Goal: Task Accomplishment & Management: Use online tool/utility

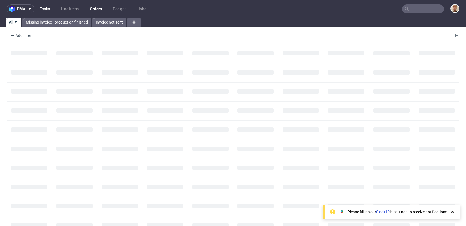
click at [39, 11] on link "Tasks" at bounding box center [45, 8] width 17 height 9
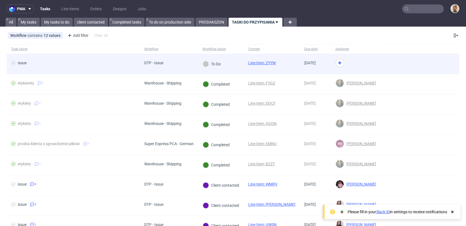
click at [133, 62] on span "issue" at bounding box center [73, 64] width 124 height 7
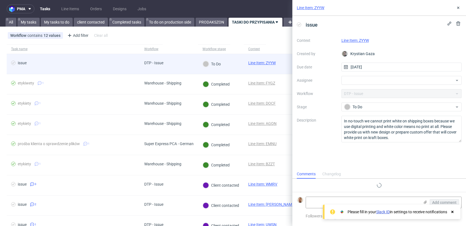
scroll to position [4, 0]
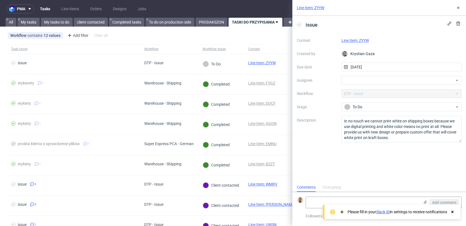
click at [362, 41] on link "Line Item: ZYYW" at bounding box center [355, 40] width 27 height 4
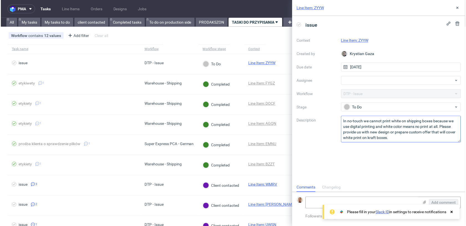
scroll to position [12, 0]
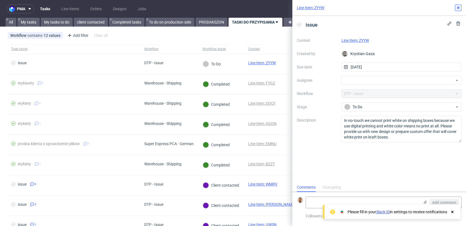
click at [456, 10] on button at bounding box center [458, 7] width 7 height 7
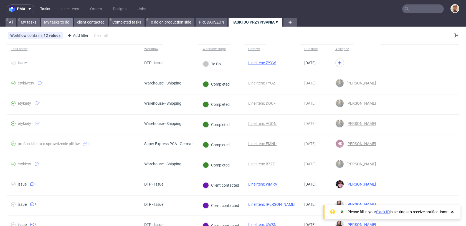
click at [69, 24] on link "My tasks to do" at bounding box center [57, 22] width 32 height 9
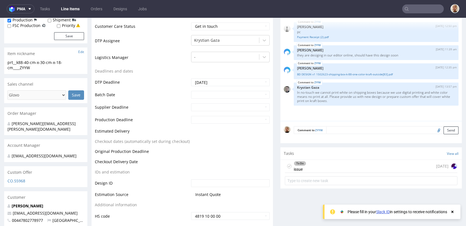
scroll to position [255, 0]
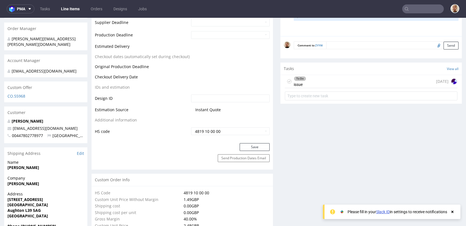
click at [328, 84] on div "To Do issue [DATE]" at bounding box center [371, 81] width 173 height 13
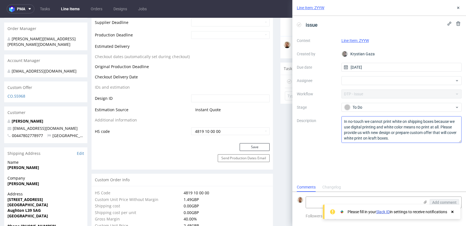
scroll to position [4, 0]
click at [376, 78] on div at bounding box center [402, 80] width 120 height 9
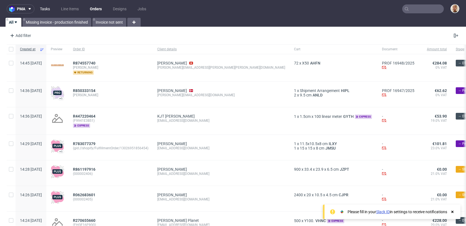
click at [49, 5] on link "Tasks" at bounding box center [45, 8] width 17 height 9
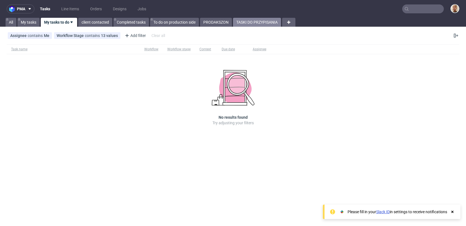
click at [259, 22] on link "TASKI DO PRZYPISANIA" at bounding box center [257, 22] width 48 height 9
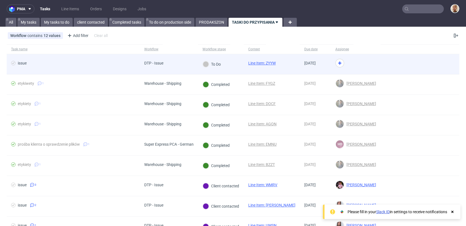
click at [348, 69] on div at bounding box center [356, 64] width 50 height 20
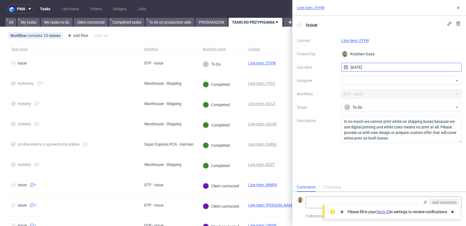
scroll to position [4, 0]
click at [374, 75] on div "Context Line Item: ZYYW Created by Krystian Gaza Due date 11/08/2025 Assignee W…" at bounding box center [379, 89] width 165 height 107
click at [372, 84] on div at bounding box center [402, 80] width 120 height 9
type input "joze"
click at [369, 92] on span "[PERSON_NAME]" at bounding box center [369, 93] width 30 height 6
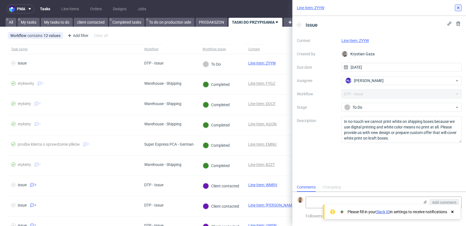
click at [460, 7] on icon at bounding box center [458, 8] width 4 height 4
